Goal: Task Accomplishment & Management: Complete application form

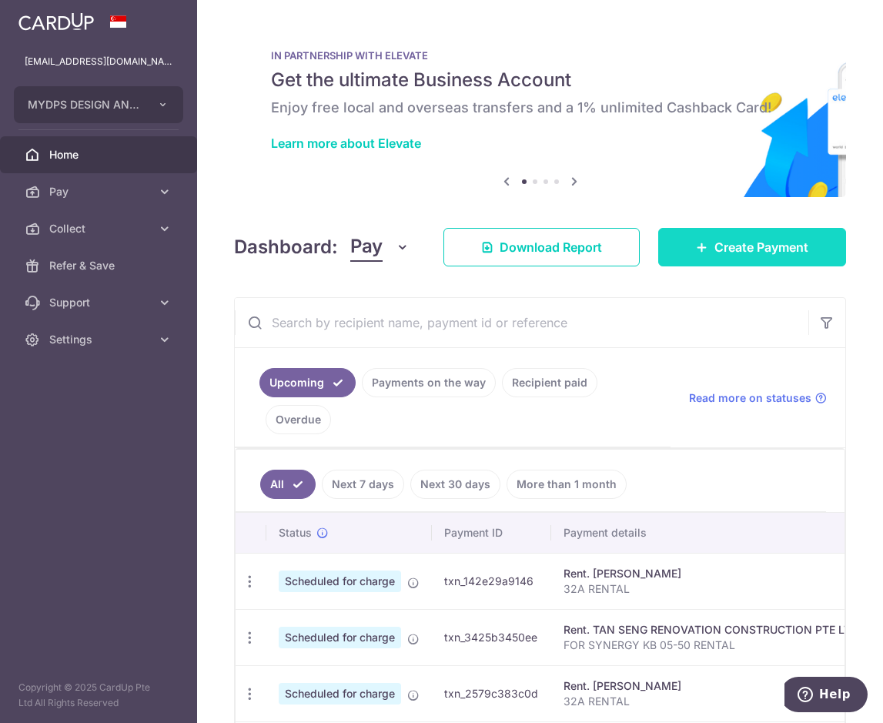
click at [742, 247] on span "Create Payment" at bounding box center [762, 247] width 94 height 18
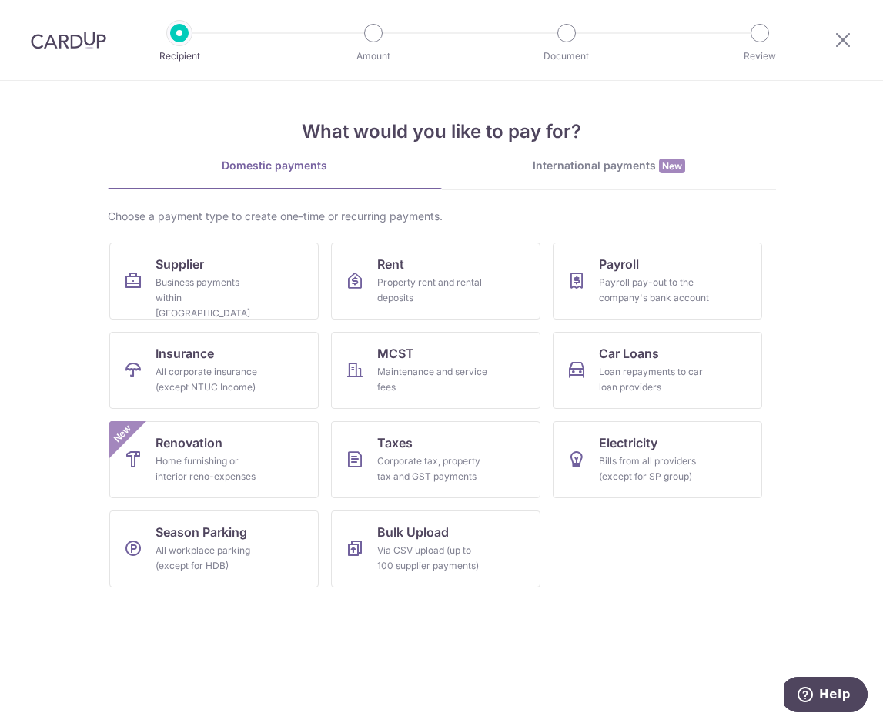
click at [484, 65] on div "Recipient Amount Document Review" at bounding box center [469, 40] width 661 height 80
click at [480, 92] on div "What would you like to pay for? Domestic payments International payments New Ch…" at bounding box center [442, 340] width 669 height 519
click at [236, 468] on div "Home furnishing or interior reno-expenses" at bounding box center [211, 469] width 111 height 31
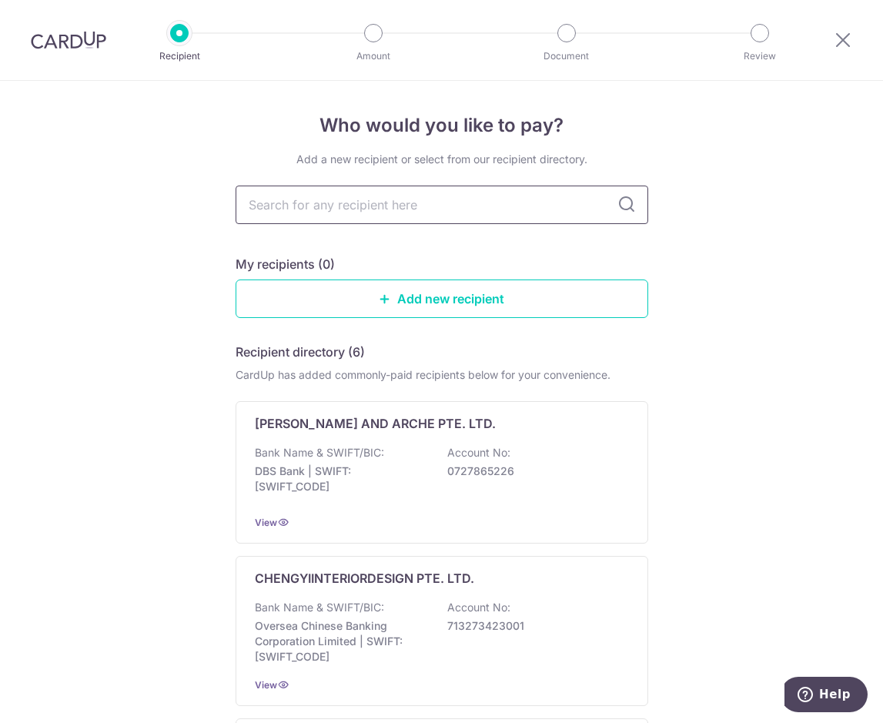
click at [378, 213] on input "text" at bounding box center [442, 205] width 413 height 39
click at [303, 202] on input "text" at bounding box center [442, 205] width 413 height 39
click at [504, 62] on div "Recipient Amount Document Review" at bounding box center [469, 40] width 661 height 80
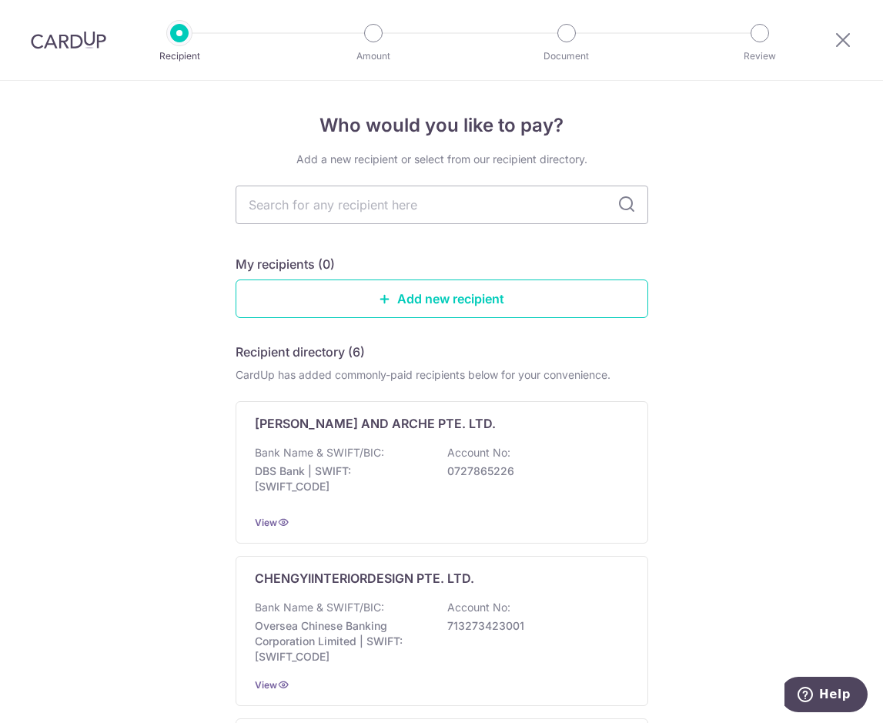
click at [75, 41] on img at bounding box center [68, 40] width 75 height 18
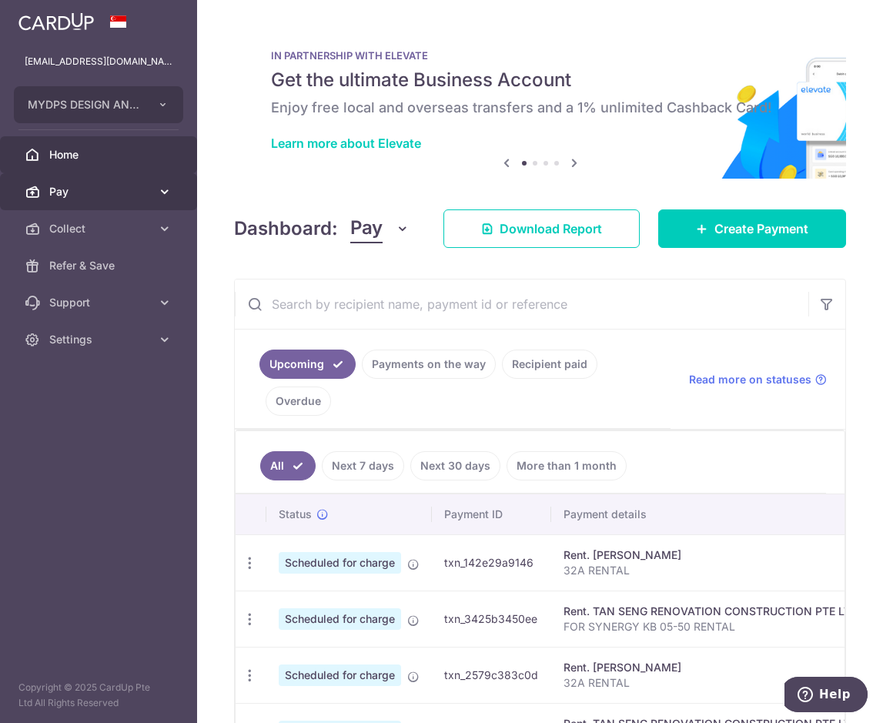
click at [92, 200] on link "Pay" at bounding box center [98, 191] width 197 height 37
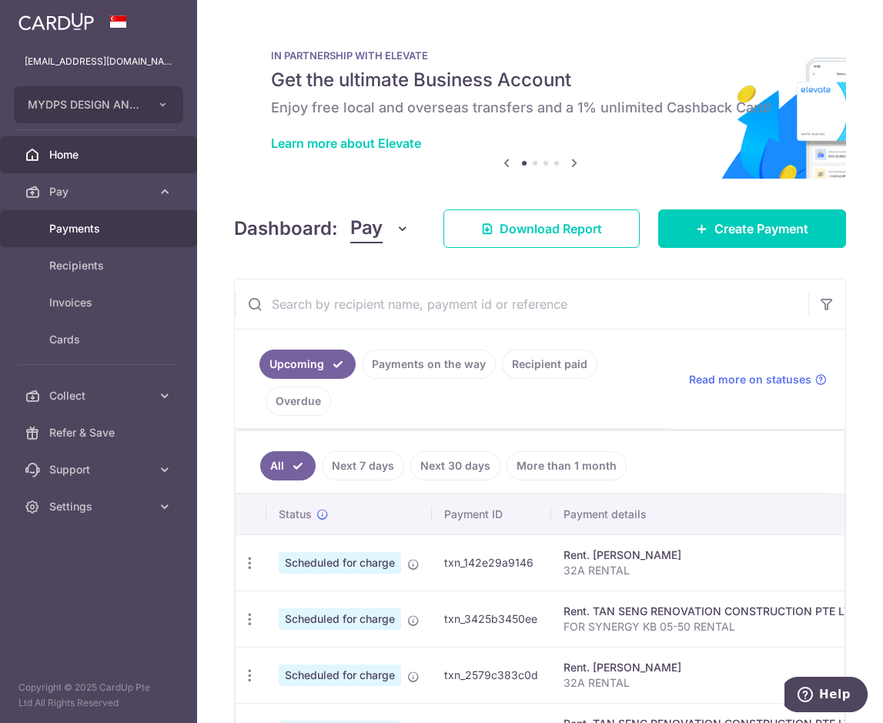
click at [109, 230] on span "Payments" at bounding box center [100, 228] width 102 height 15
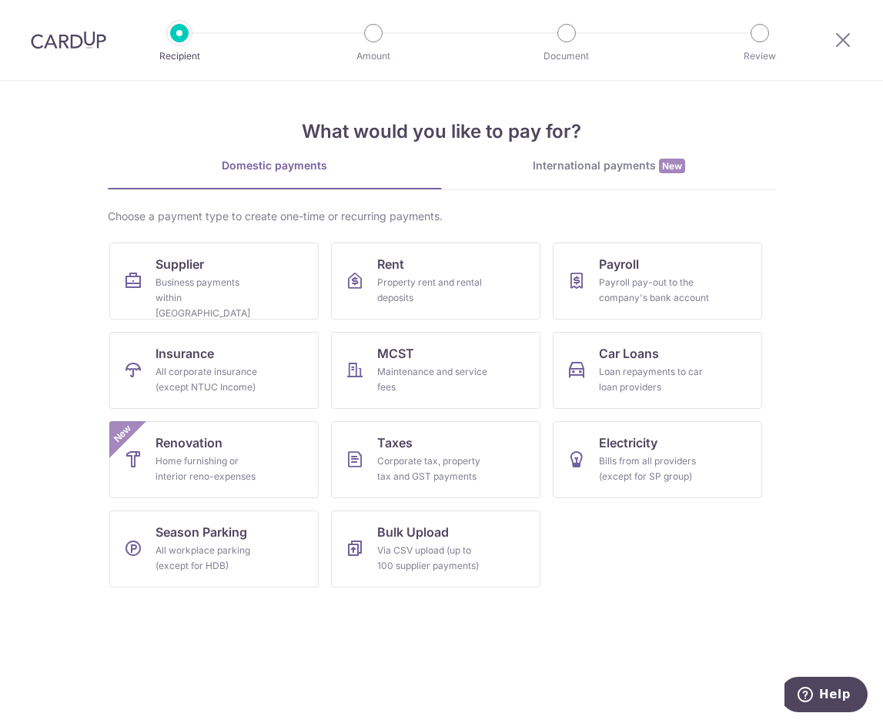
click at [585, 624] on section "What would you like to pay for? Domestic payments International payments New Ch…" at bounding box center [441, 402] width 883 height 642
